Goal: Task Accomplishment & Management: Manage account settings

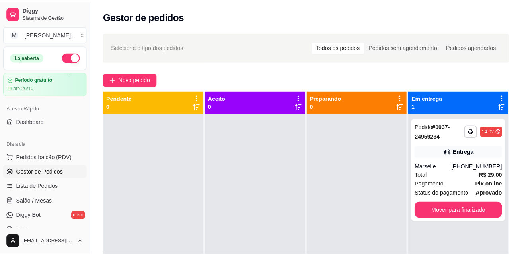
scroll to position [78, 0]
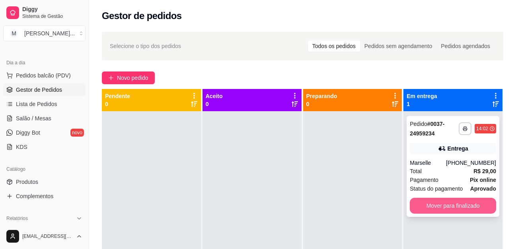
click at [430, 205] on button "Mover para finalizado" at bounding box center [452, 206] width 86 height 16
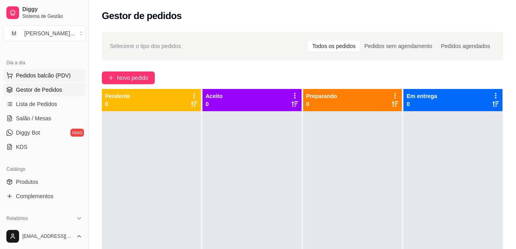
click at [18, 76] on span "Pedidos balcão (PDV)" at bounding box center [43, 76] width 55 height 8
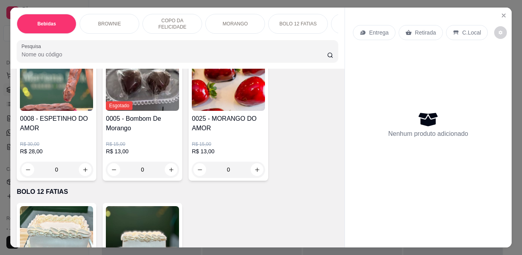
scroll to position [954, 0]
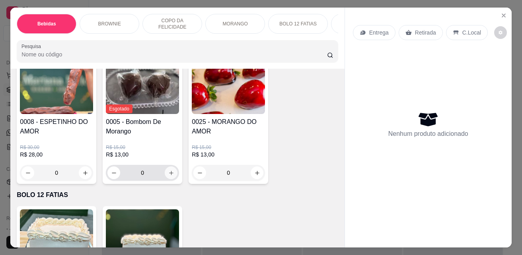
click at [168, 176] on icon "increase-product-quantity" at bounding box center [171, 173] width 6 height 6
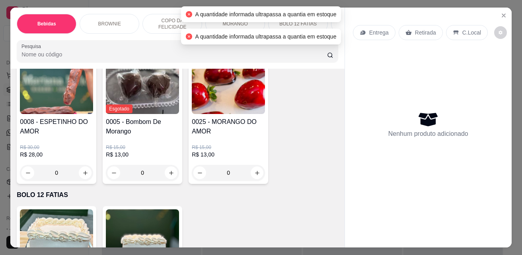
click at [148, 134] on h4 "0005 - Bombom De Morango" at bounding box center [142, 126] width 73 height 19
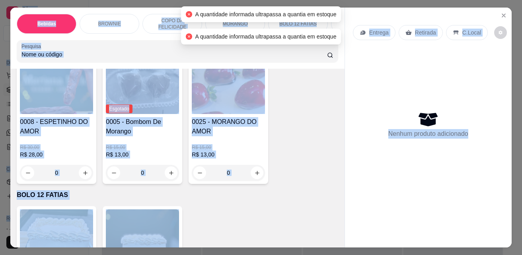
click at [148, 134] on div "Observações do cliente Quantidade mínima 2x" at bounding box center [261, 133] width 234 height 54
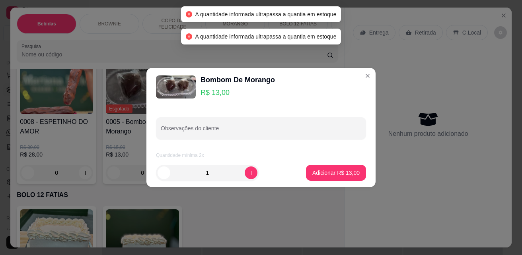
click at [215, 112] on div "Observações do cliente Quantidade mínima 2x" at bounding box center [260, 132] width 229 height 52
drag, startPoint x: 215, startPoint y: 78, endPoint x: 214, endPoint y: 90, distance: 12.4
click at [214, 90] on div "Bombom De Morango R$ 13,00" at bounding box center [237, 86] width 74 height 25
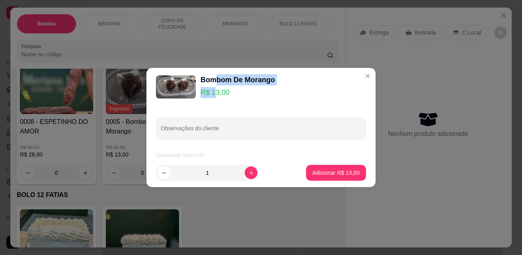
click at [214, 91] on p "R$ 13,00" at bounding box center [237, 92] width 74 height 11
drag, startPoint x: 214, startPoint y: 91, endPoint x: 235, endPoint y: 93, distance: 20.5
click at [214, 93] on p "R$ 13,00" at bounding box center [237, 92] width 74 height 11
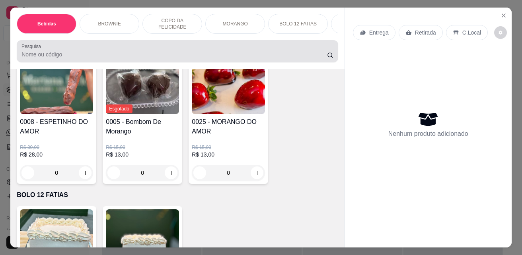
click at [150, 54] on input "Pesquisa" at bounding box center [173, 54] width 305 height 8
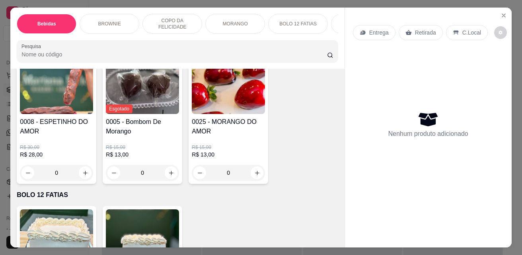
click at [151, 53] on input "Pesquisa" at bounding box center [173, 54] width 305 height 8
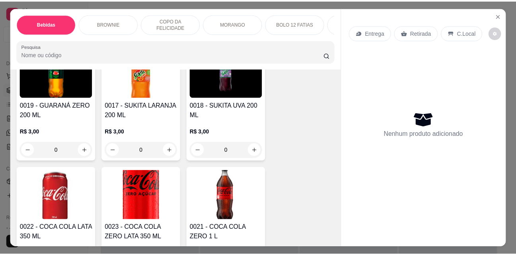
scroll to position [0, 0]
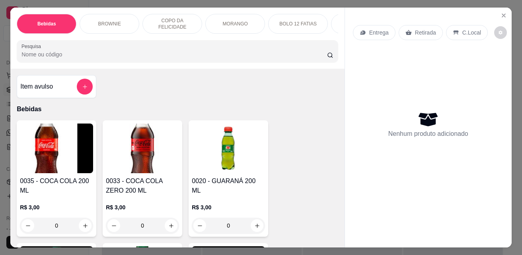
click at [5, 53] on div "Bebidas BROWNIE COPO DA FELICIDADE MORANGO BOLO 12 FATIAS BALAS Pesquisa Item a…" at bounding box center [261, 127] width 522 height 255
click at [4, 28] on div "Bebidas BROWNIE COPO DA FELICIDADE MORANGO BOLO 12 FATIAS BALAS Pesquisa Item a…" at bounding box center [261, 127] width 522 height 255
click at [500, 12] on icon "Close" at bounding box center [503, 15] width 6 height 6
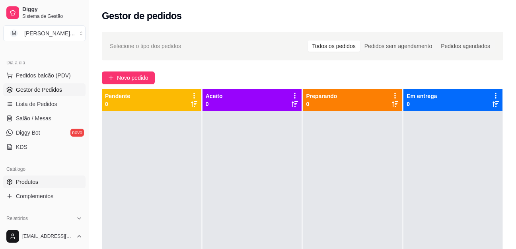
click at [51, 186] on link "Produtos" at bounding box center [44, 182] width 82 height 13
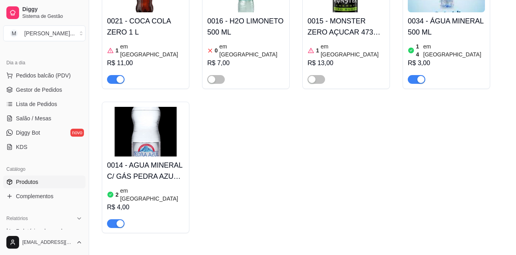
scroll to position [398, 0]
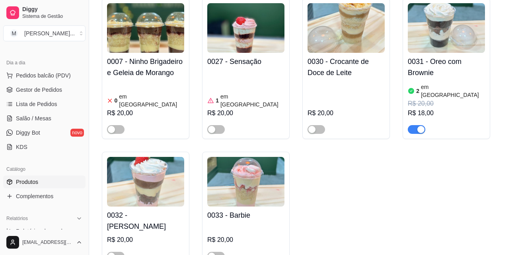
scroll to position [1352, 0]
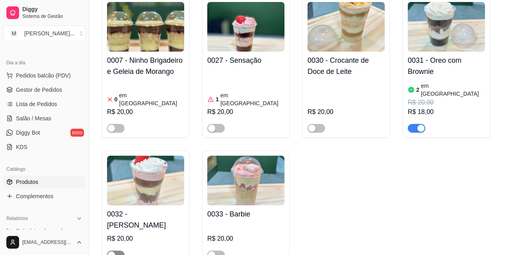
click at [112, 249] on div "button" at bounding box center [111, 255] width 7 height 7
click at [214, 249] on div "button" at bounding box center [211, 255] width 7 height 7
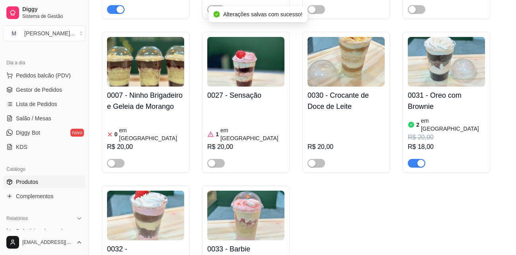
scroll to position [1232, 0]
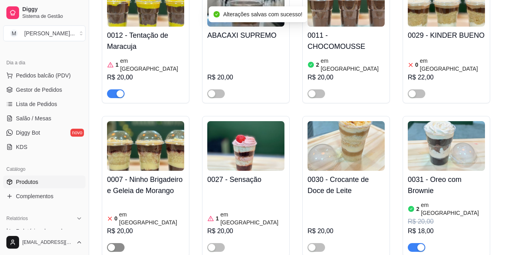
click at [112, 244] on div "button" at bounding box center [111, 247] width 7 height 7
click at [214, 244] on div "button" at bounding box center [211, 247] width 7 height 7
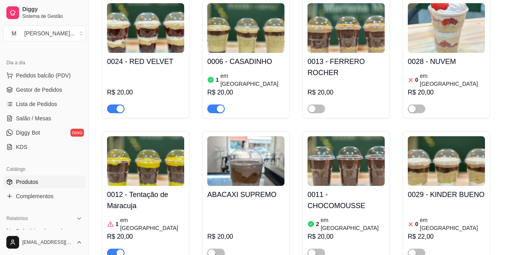
scroll to position [1073, 0]
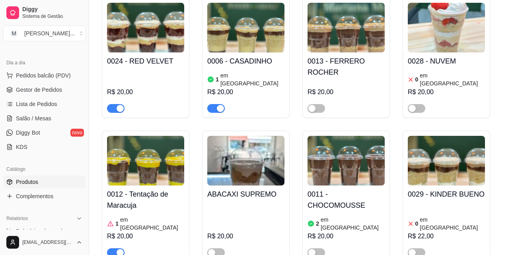
click at [116, 248] on span "button" at bounding box center [115, 252] width 17 height 9
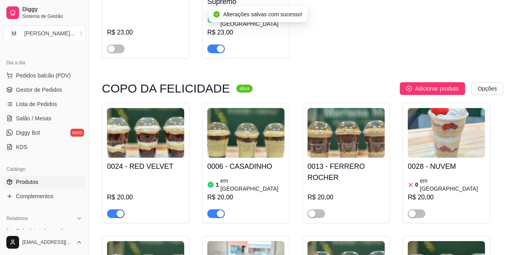
scroll to position [954, 0]
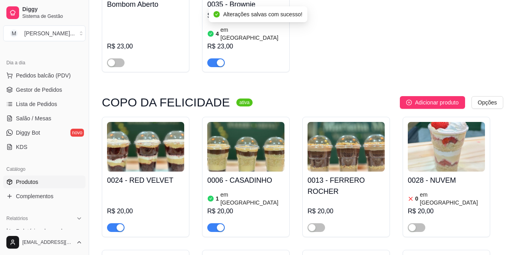
click at [413, 223] on div at bounding box center [415, 228] width 17 height 10
click at [414, 224] on div "button" at bounding box center [411, 227] width 7 height 7
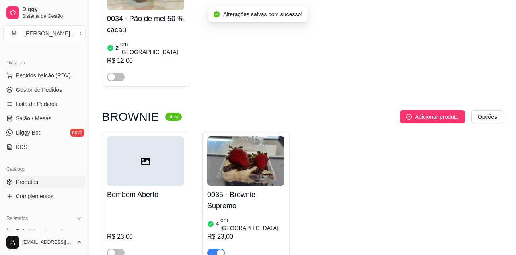
scroll to position [755, 0]
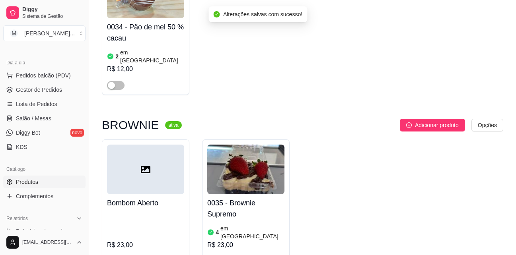
drag, startPoint x: 303, startPoint y: 62, endPoint x: 281, endPoint y: 49, distance: 25.0
click at [281, 49] on div "0034 - Pão de mel 50 % cacau 2 em estoque R$ 12,00" at bounding box center [302, 29] width 401 height 132
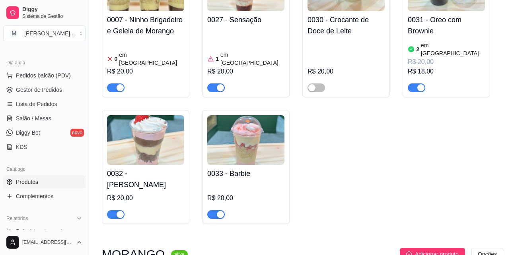
scroll to position [1431, 0]
